Goal: Check status: Check status

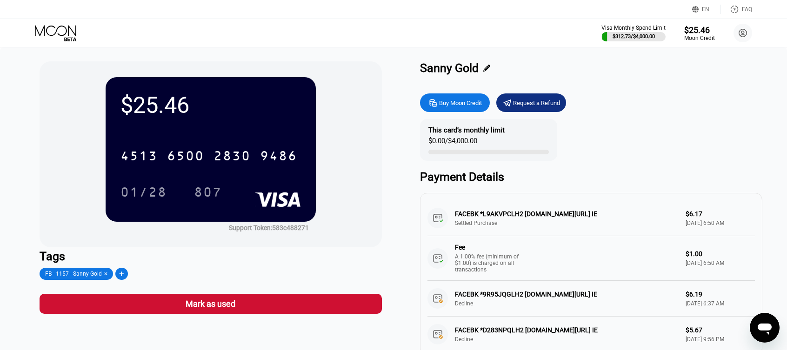
click at [45, 24] on div "Visa Monthly Spend Limit $312.73 / $4,000.00 $25.46 Moon Credit [EMAIL_ADDRESS]…" at bounding box center [393, 33] width 787 height 28
click at [61, 29] on icon at bounding box center [56, 33] width 43 height 16
